Goal: Transaction & Acquisition: Obtain resource

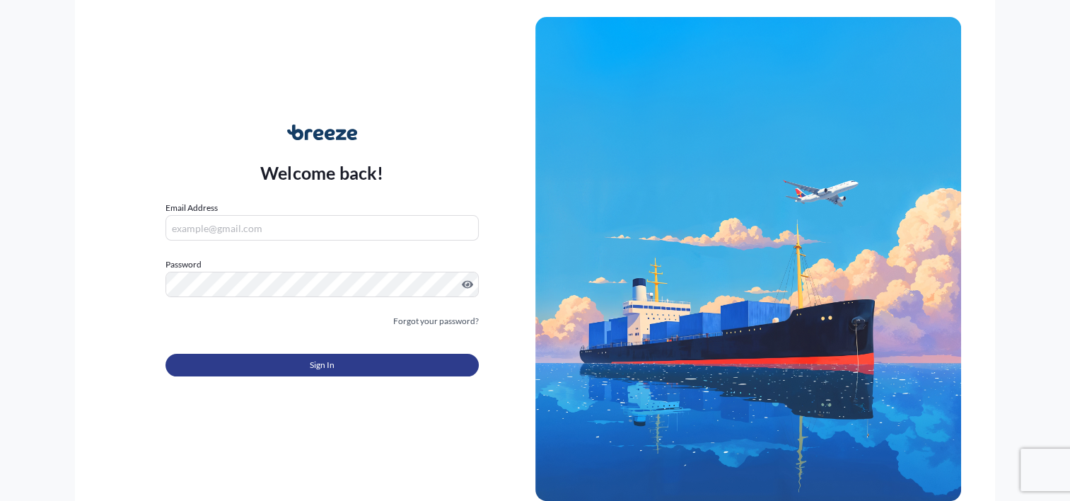
type input "[PERSON_NAME][EMAIL_ADDRESS][DOMAIN_NAME]"
click at [303, 363] on button "Sign In" at bounding box center [321, 365] width 312 height 23
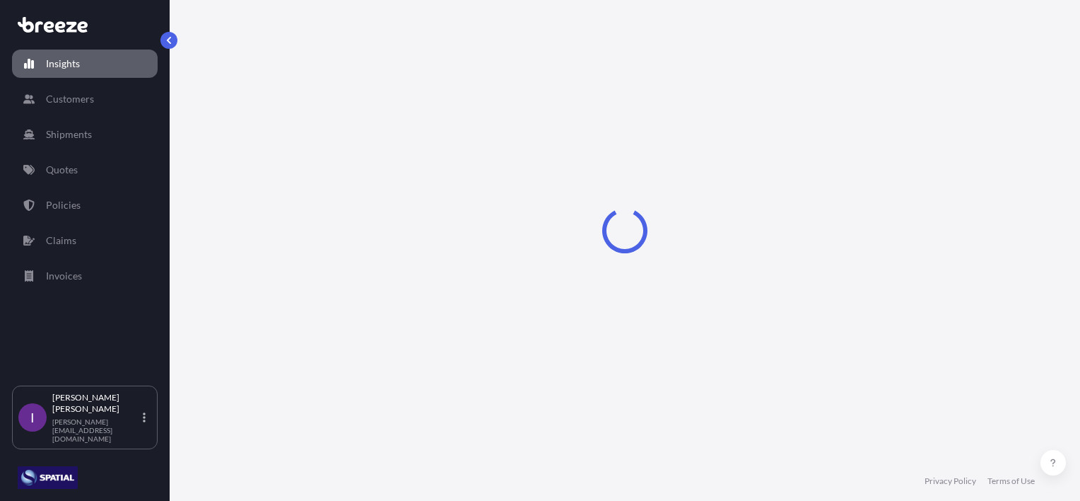
select select "2025"
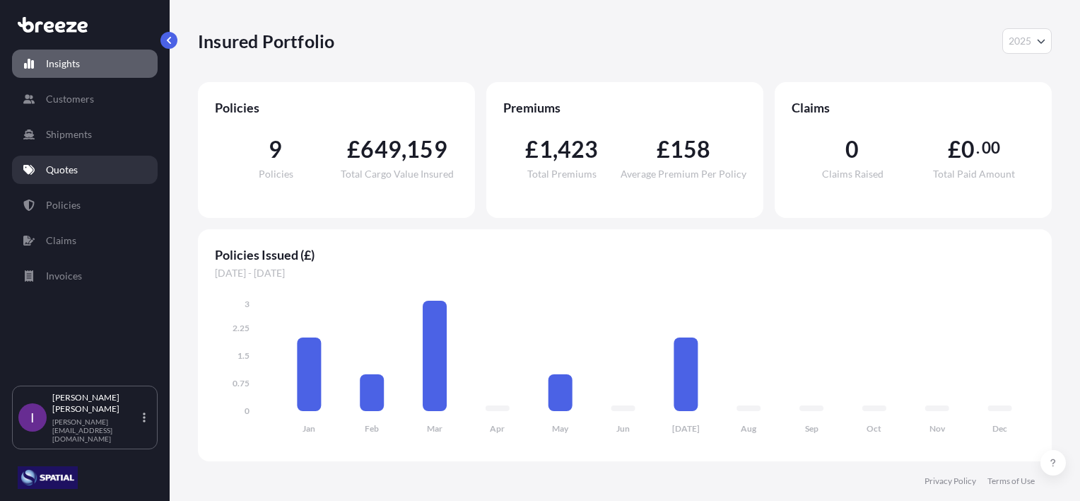
click at [69, 168] on p "Quotes" at bounding box center [62, 170] width 32 height 14
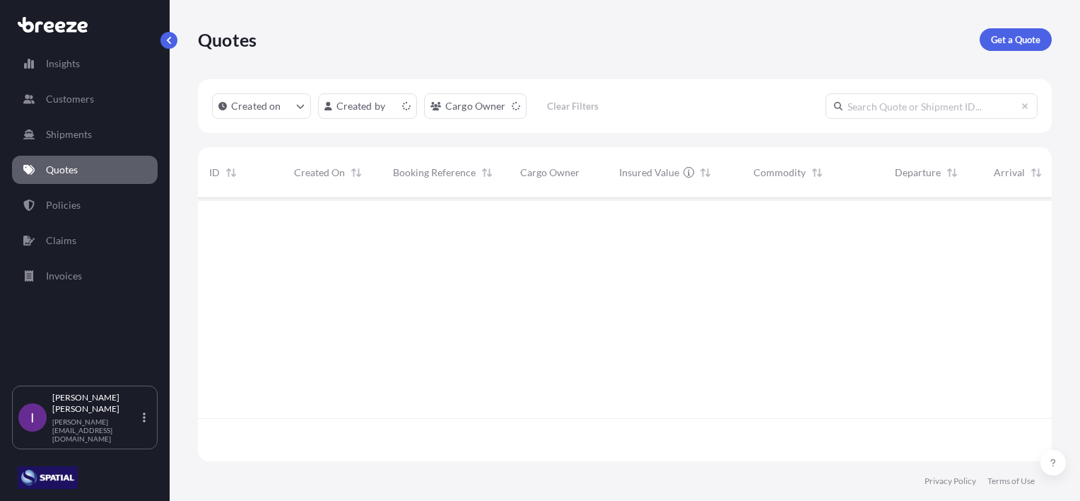
scroll to position [260, 843]
click at [1017, 49] on link "Get a Quote" at bounding box center [1016, 39] width 72 height 23
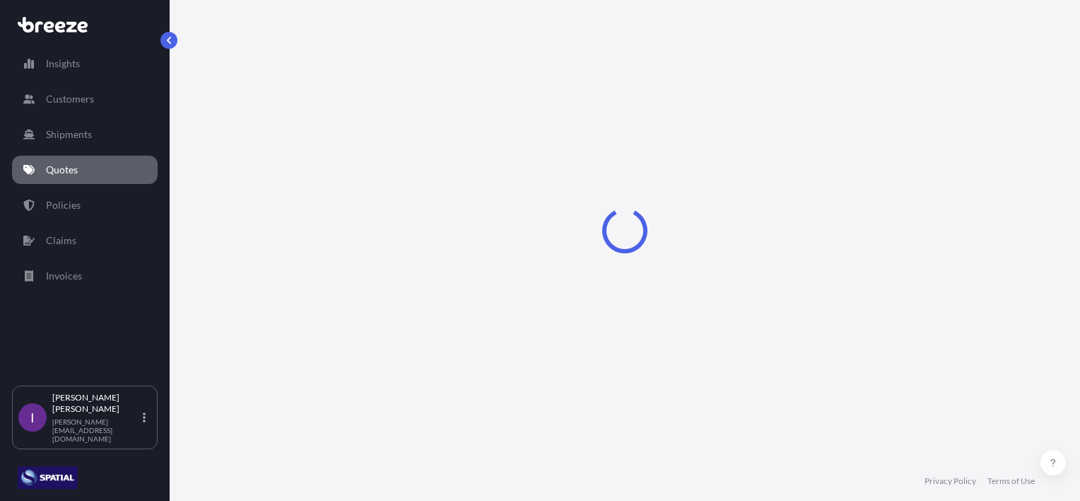
scroll to position [23, 0]
select select "Road"
select select "Sea"
select select "1"
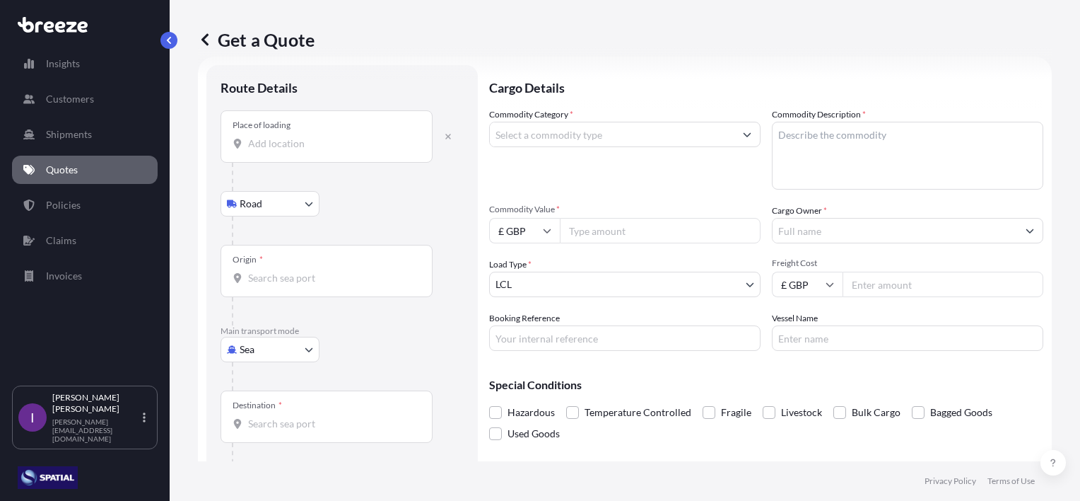
click at [294, 153] on div "Place of loading" at bounding box center [327, 136] width 212 height 52
click at [294, 151] on input "Place of loading" at bounding box center [331, 143] width 167 height 14
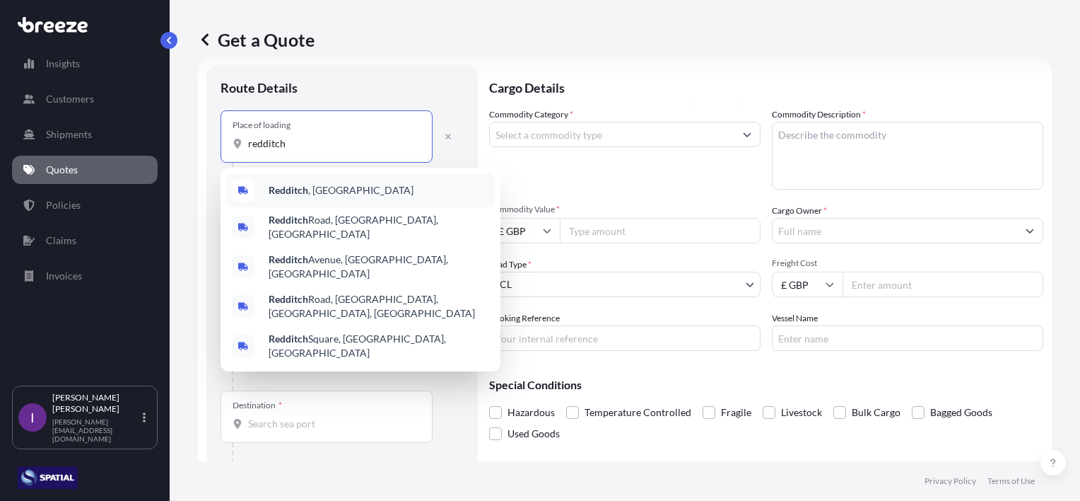
click at [316, 191] on span "Redditch , [GEOGRAPHIC_DATA]" at bounding box center [341, 190] width 145 height 14
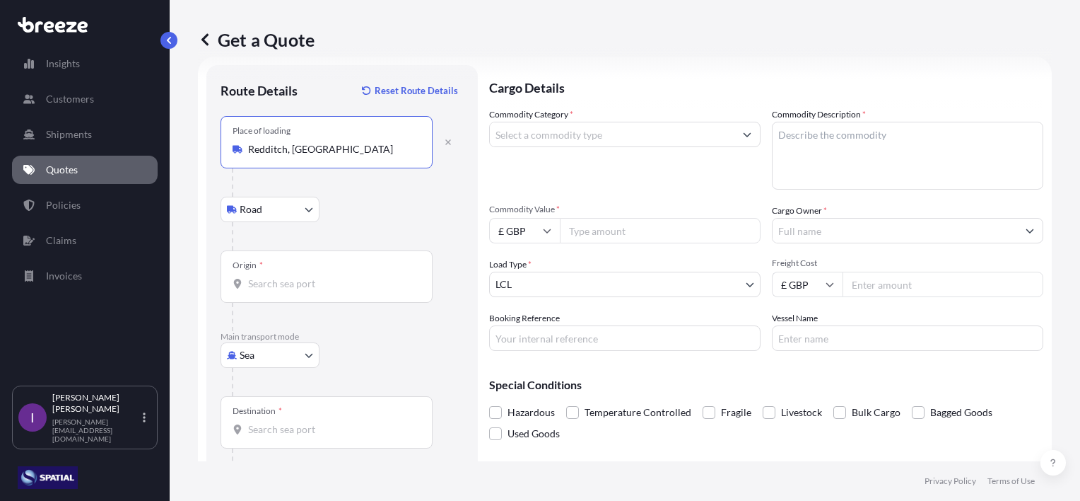
type input "Redditch, [GEOGRAPHIC_DATA]"
click at [287, 284] on input "Origin *" at bounding box center [331, 283] width 167 height 14
type input "GBLGP - [GEOGRAPHIC_DATA], [GEOGRAPHIC_DATA]"
click at [284, 418] on div "Destination *" at bounding box center [327, 422] width 212 height 52
click at [284, 422] on input "Destination *" at bounding box center [331, 429] width 167 height 14
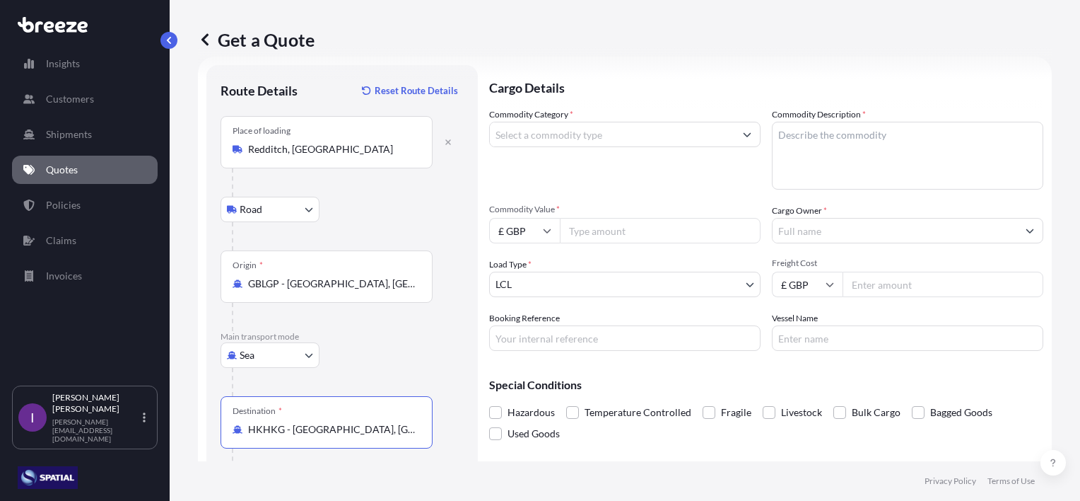
type input "HKHKG - [GEOGRAPHIC_DATA], [GEOGRAPHIC_DATA]"
click at [604, 141] on input "Commodity Category *" at bounding box center [612, 134] width 245 height 25
click at [504, 133] on input "mkisc" at bounding box center [612, 134] width 245 height 25
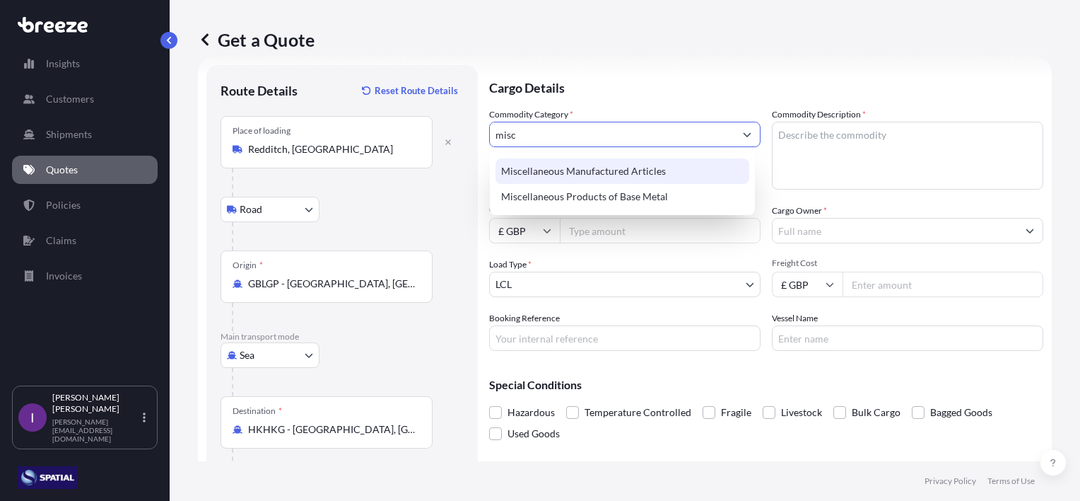
click at [619, 173] on div "Miscellaneous Manufactured Articles" at bounding box center [623, 170] width 254 height 25
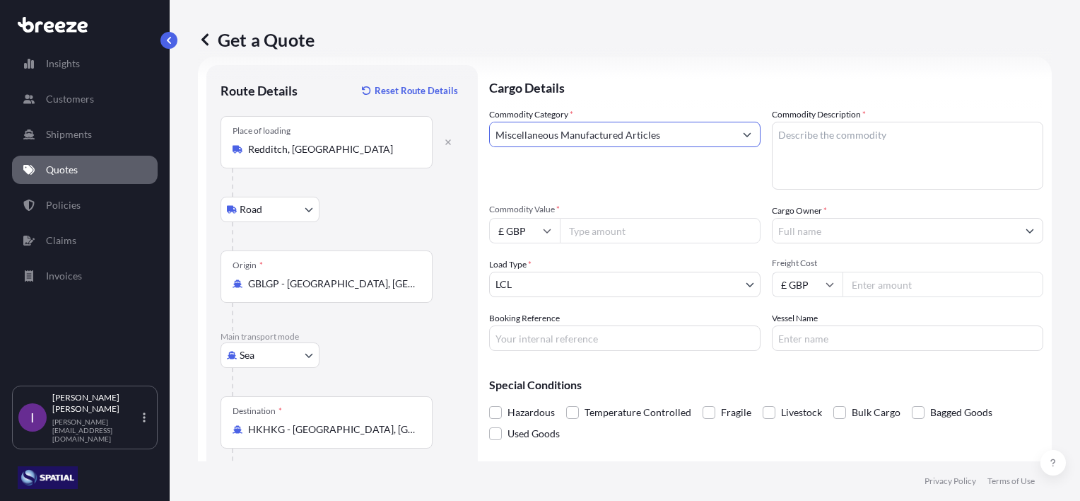
type input "Miscellaneous Manufactured Articles"
click at [824, 140] on textarea "Commodity Description *" at bounding box center [907, 156] width 271 height 68
type textarea "Water Treatment Eqpt"
click at [631, 232] on input "Commodity Value *" at bounding box center [660, 230] width 201 height 25
type input "120000"
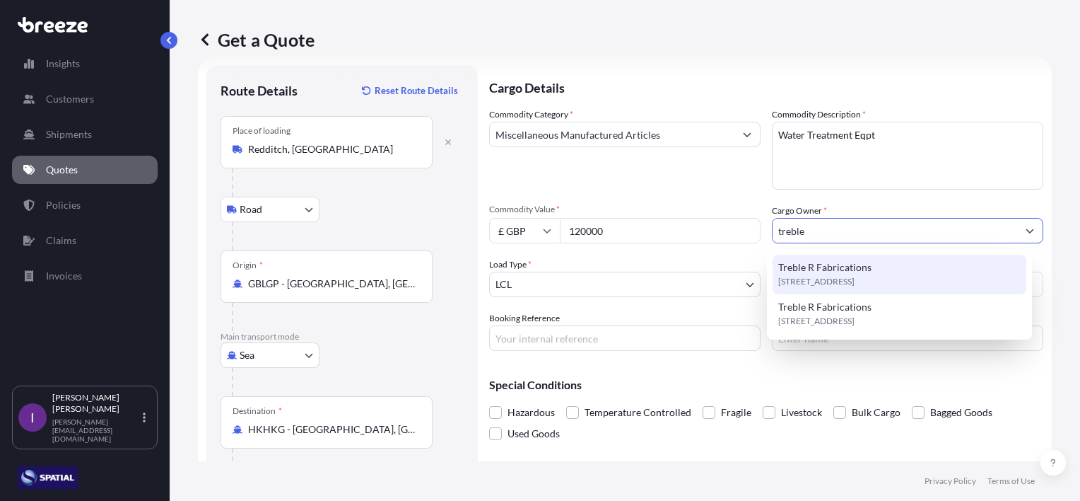
click at [852, 267] on span "Treble R Fabrications" at bounding box center [824, 267] width 93 height 14
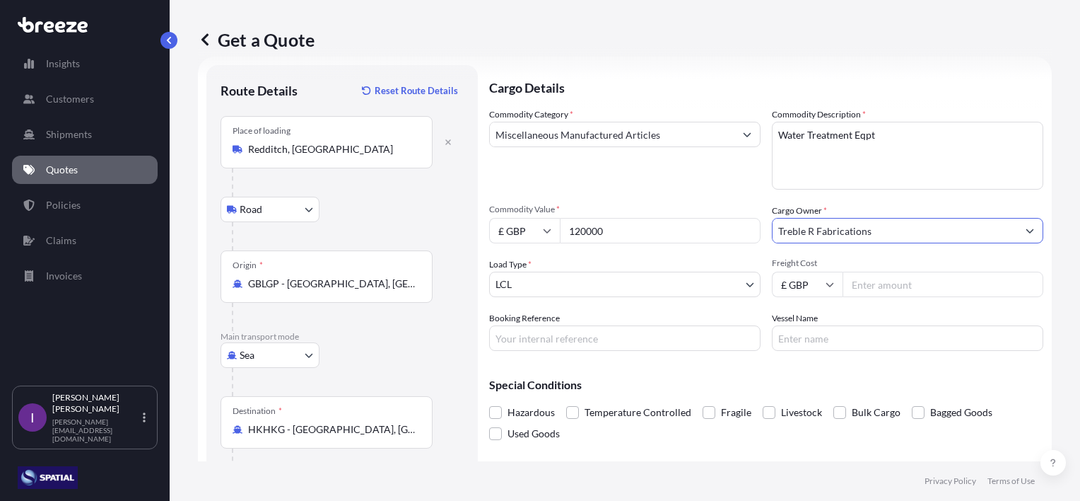
type input "Treble R Fabrications"
click at [748, 281] on body "10 options available. 5 options available. 1 option available. 0 options availa…" at bounding box center [540, 250] width 1080 height 501
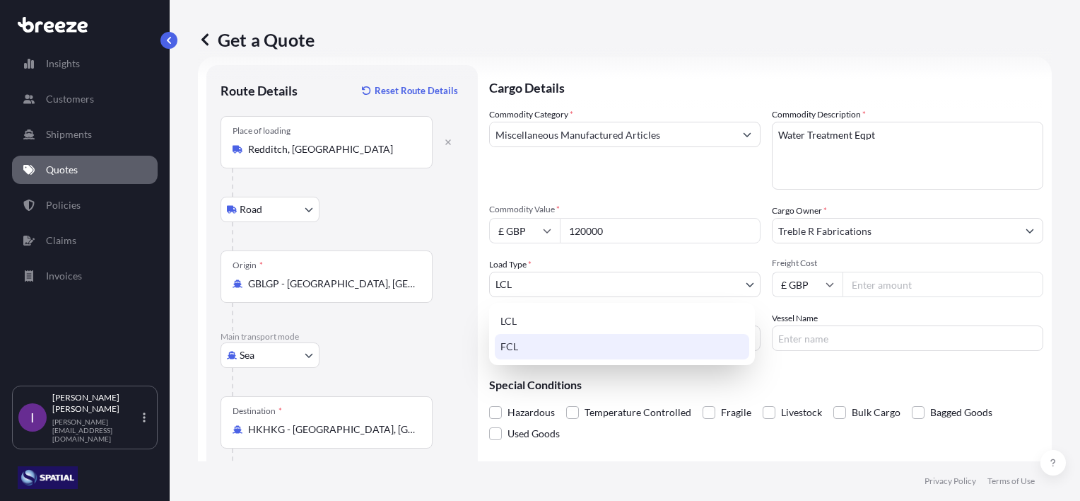
click at [530, 346] on div "FCL" at bounding box center [622, 346] width 255 height 25
select select "2"
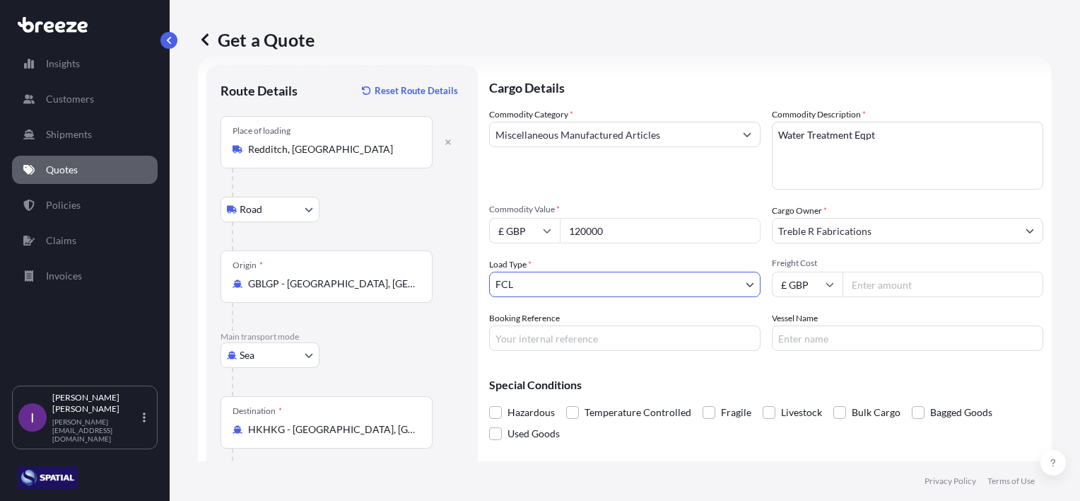
click at [593, 338] on input "Booking Reference" at bounding box center [624, 337] width 271 height 25
type input "E32199 phase1 - 1066"
click at [892, 277] on input "Freight Cost" at bounding box center [943, 283] width 201 height 25
type input "5768.55"
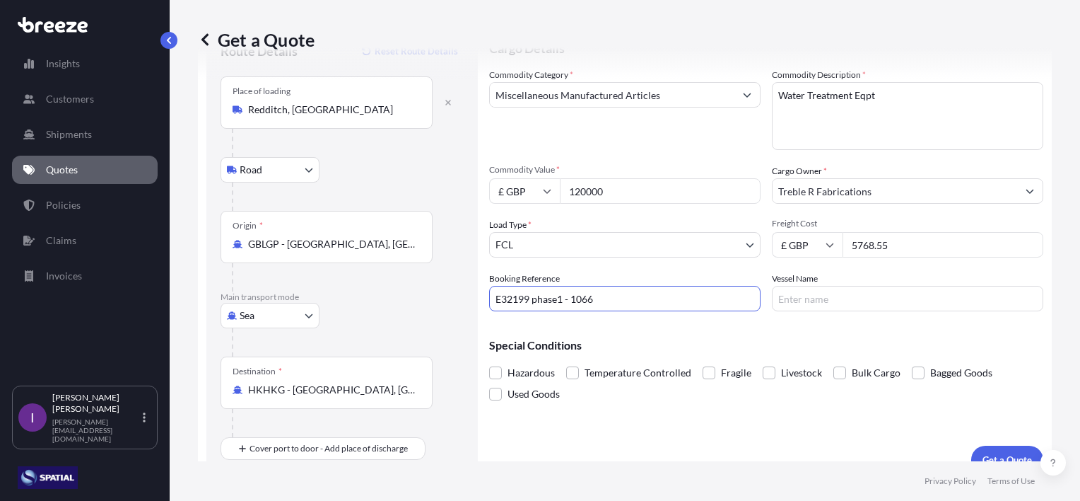
scroll to position [82, 0]
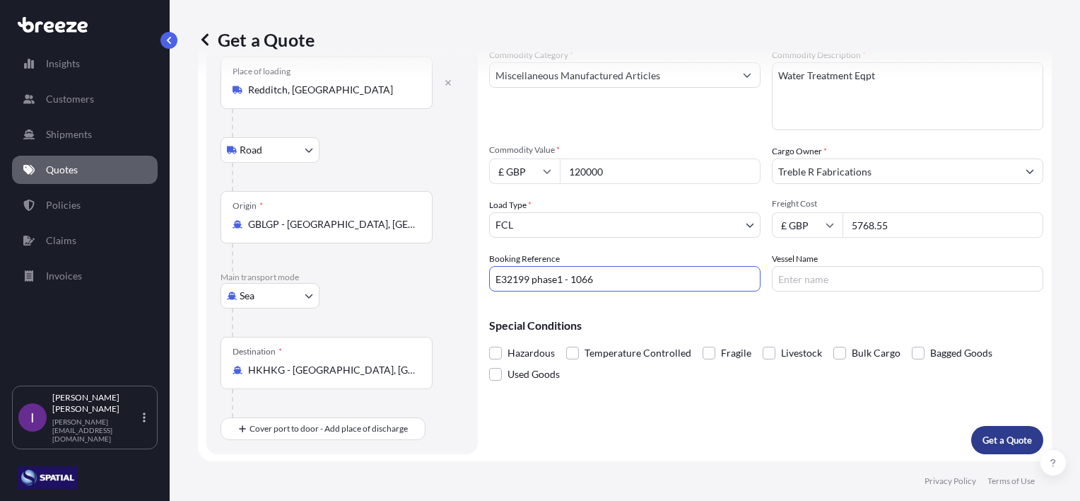
click at [990, 441] on p "Get a Quote" at bounding box center [1007, 440] width 49 height 14
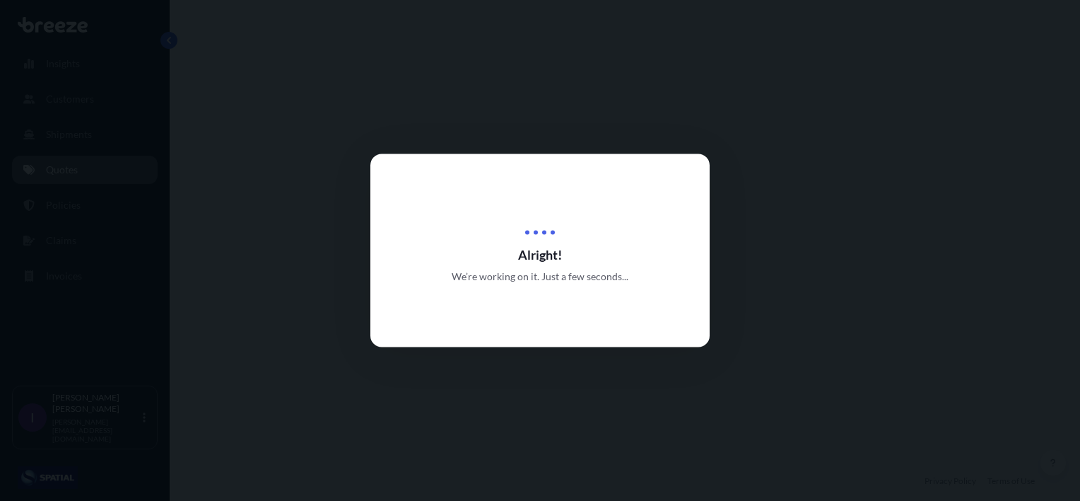
select select "Road"
select select "Sea"
select select "2"
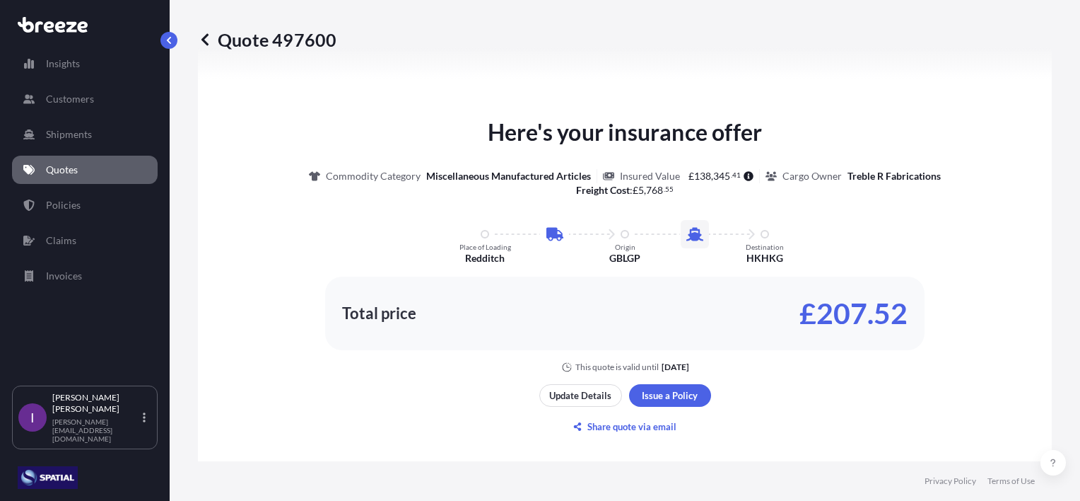
scroll to position [764, 0]
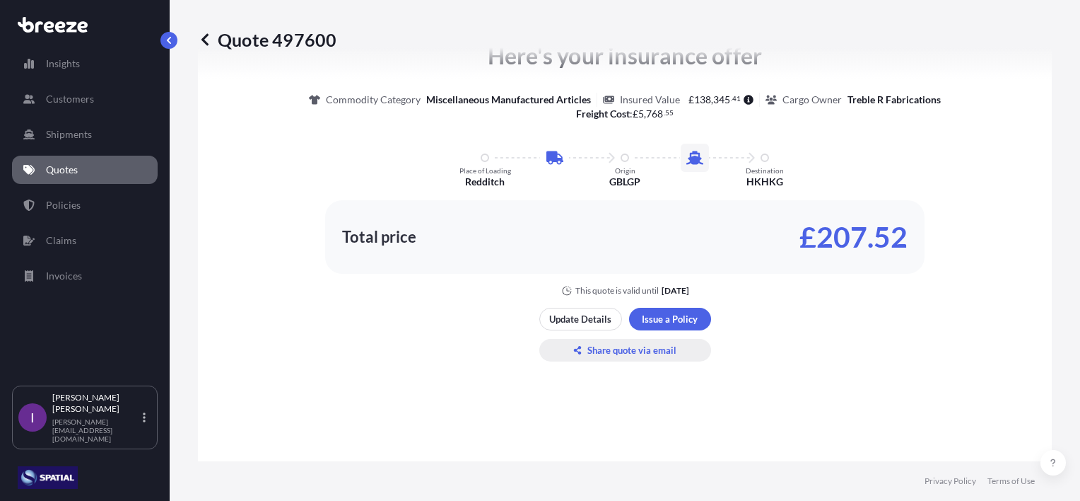
click at [620, 352] on p "Share quote via email" at bounding box center [632, 350] width 89 height 14
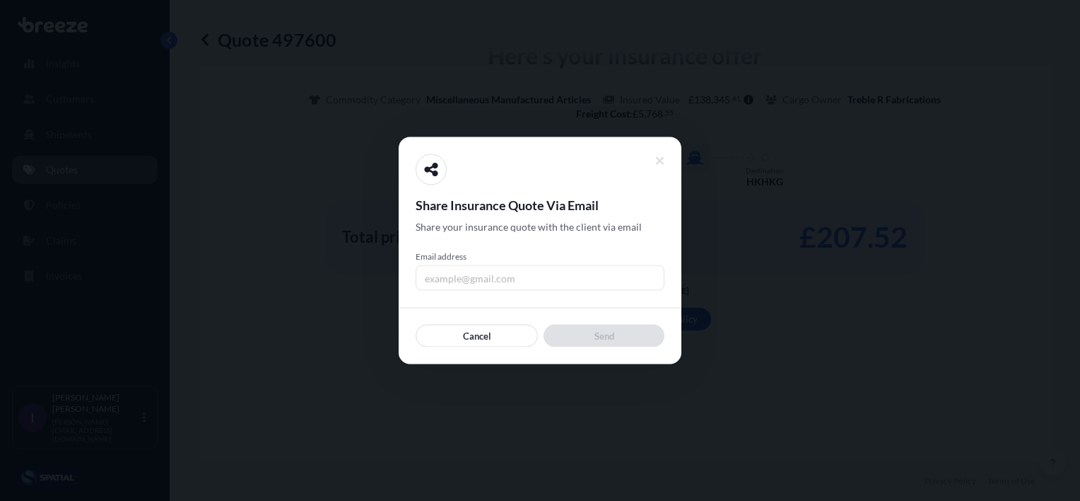
click at [512, 277] on input "Email address" at bounding box center [540, 277] width 249 height 25
type input "[PERSON_NAME][EMAIL_ADDRESS][DOMAIN_NAME]"
